Goal: Navigation & Orientation: Go to known website

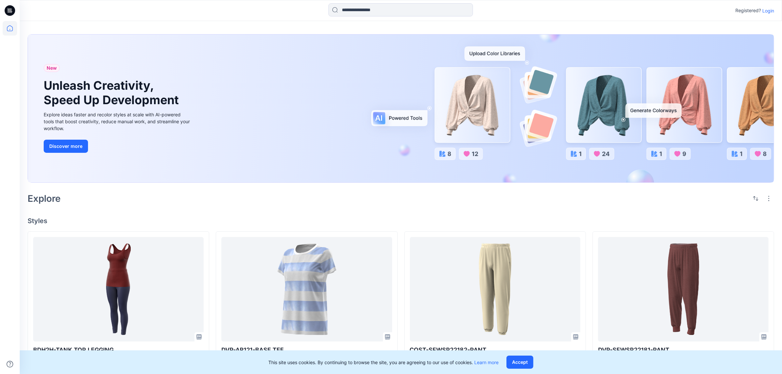
click at [771, 12] on p "Login" at bounding box center [769, 10] width 12 height 7
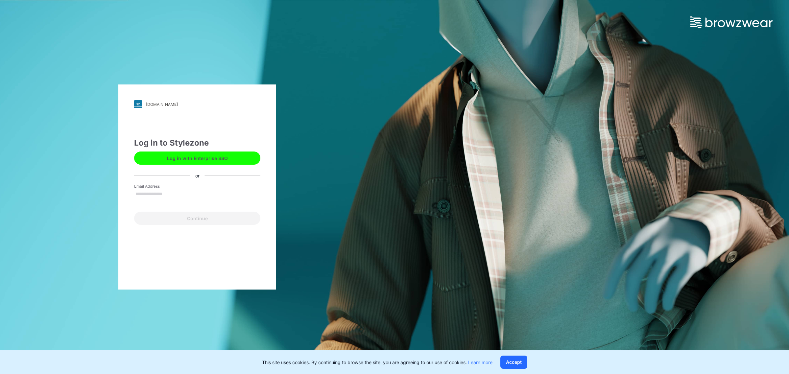
click at [174, 191] on input "Email Address" at bounding box center [197, 194] width 126 height 10
type input "**********"
click at [198, 218] on button "Continue" at bounding box center [197, 218] width 126 height 13
